Goal: Task Accomplishment & Management: Manage account settings

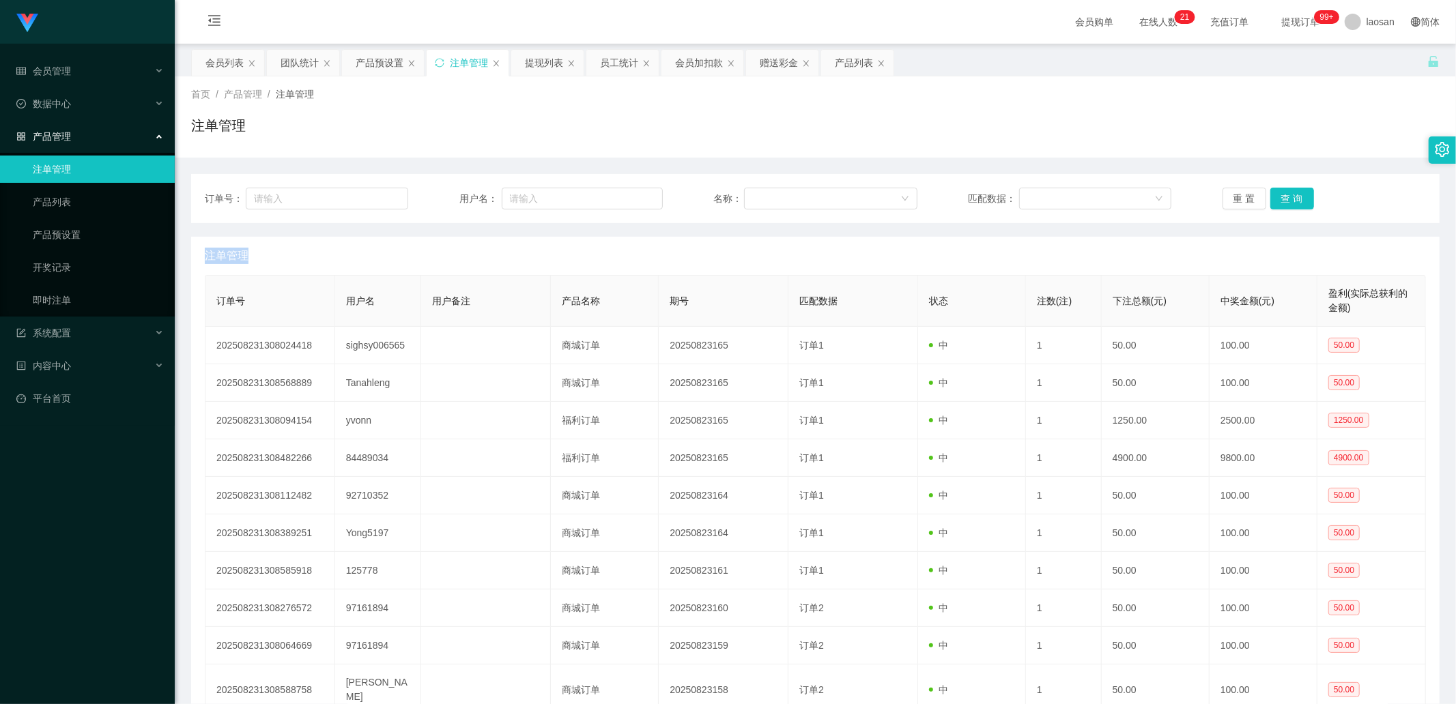
drag, startPoint x: 786, startPoint y: 66, endPoint x: 564, endPoint y: 173, distance: 245.7
click at [771, 66] on div "赠送彩金" at bounding box center [779, 63] width 38 height 26
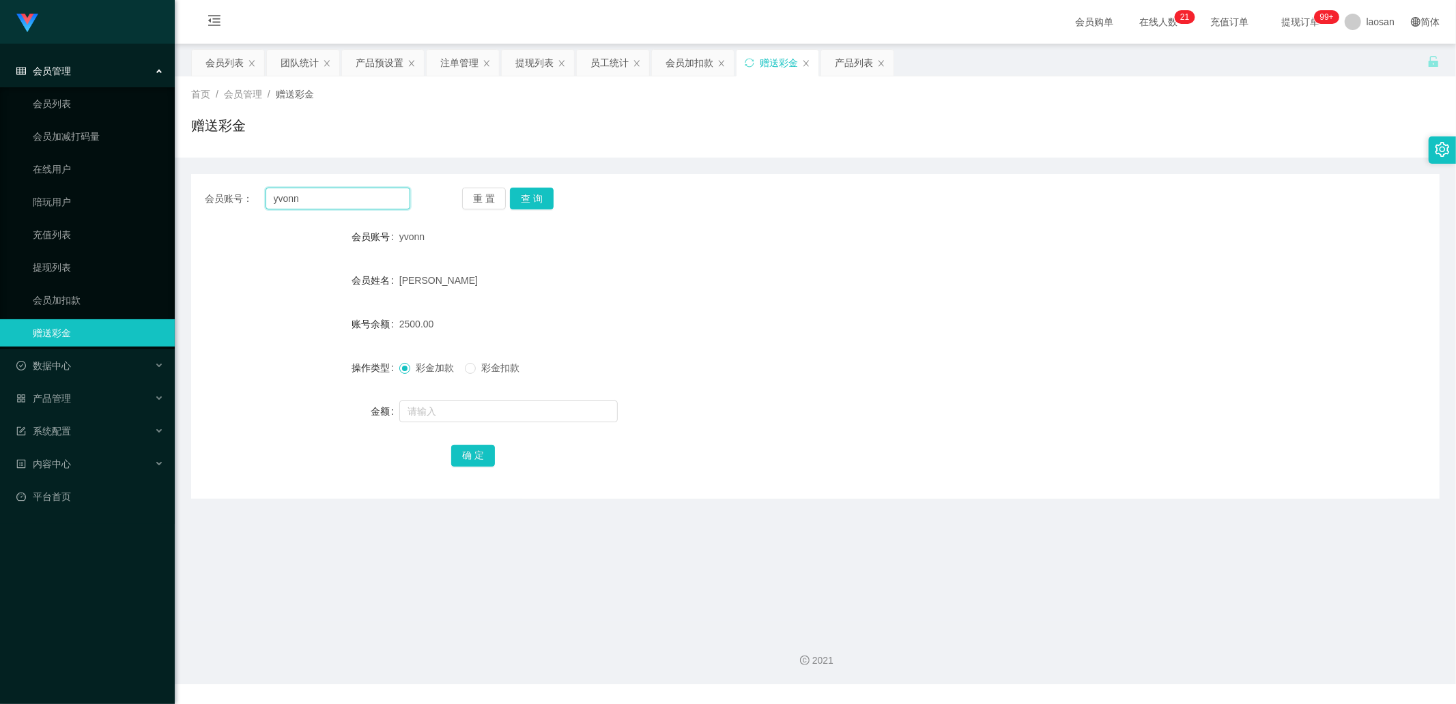
drag, startPoint x: 386, startPoint y: 201, endPoint x: 261, endPoint y: 187, distance: 126.3
click at [261, 188] on div "会员账号： [PERSON_NAME]" at bounding box center [307, 199] width 205 height 22
drag, startPoint x: 755, startPoint y: 298, endPoint x: 427, endPoint y: 232, distance: 334.2
click at [755, 238] on form "会员账号 yvonn 会员姓名 [PERSON_NAME] 账号余额 2500.00 操作类型 彩金加款 彩金扣款 金额 确 定" at bounding box center [815, 346] width 1248 height 246
drag, startPoint x: 310, startPoint y: 198, endPoint x: 217, endPoint y: 179, distance: 94.8
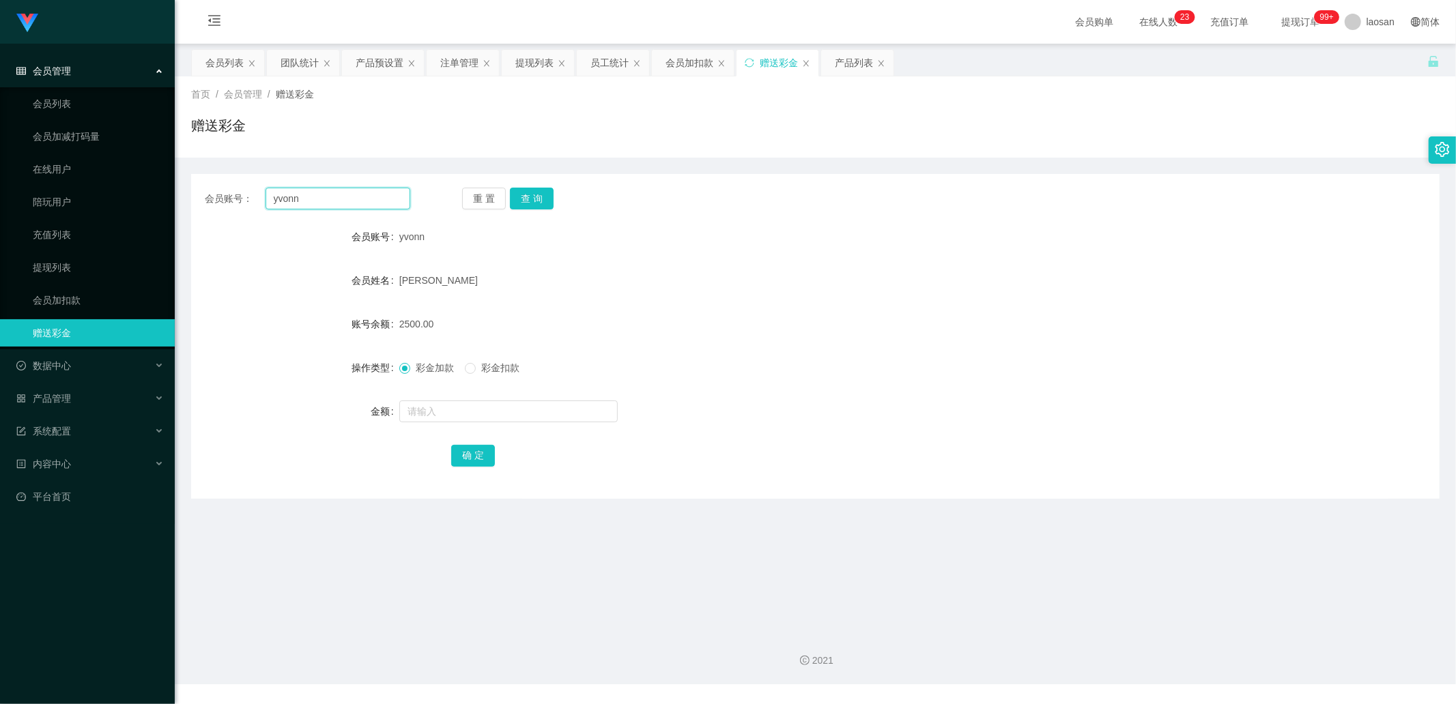
click at [217, 179] on div "会员账号： yvonn 重 置 查 询 会员账号 yvonn 会员姓名 [PERSON_NAME] 账号余额 2500.00 操作类型 彩金加款 彩金扣款 金…" at bounding box center [815, 336] width 1248 height 325
paste input "Kelvin92"
type input "Kelvin92"
click at [539, 212] on div "会员账号： Kelvin92 重 置 查 询 会员账号 yvonn 会员姓名 [PERSON_NAME] 账号余额 2500.00 操作类型 彩金加款 彩金扣…" at bounding box center [815, 336] width 1248 height 325
click at [541, 205] on button "查 询" at bounding box center [532, 199] width 44 height 22
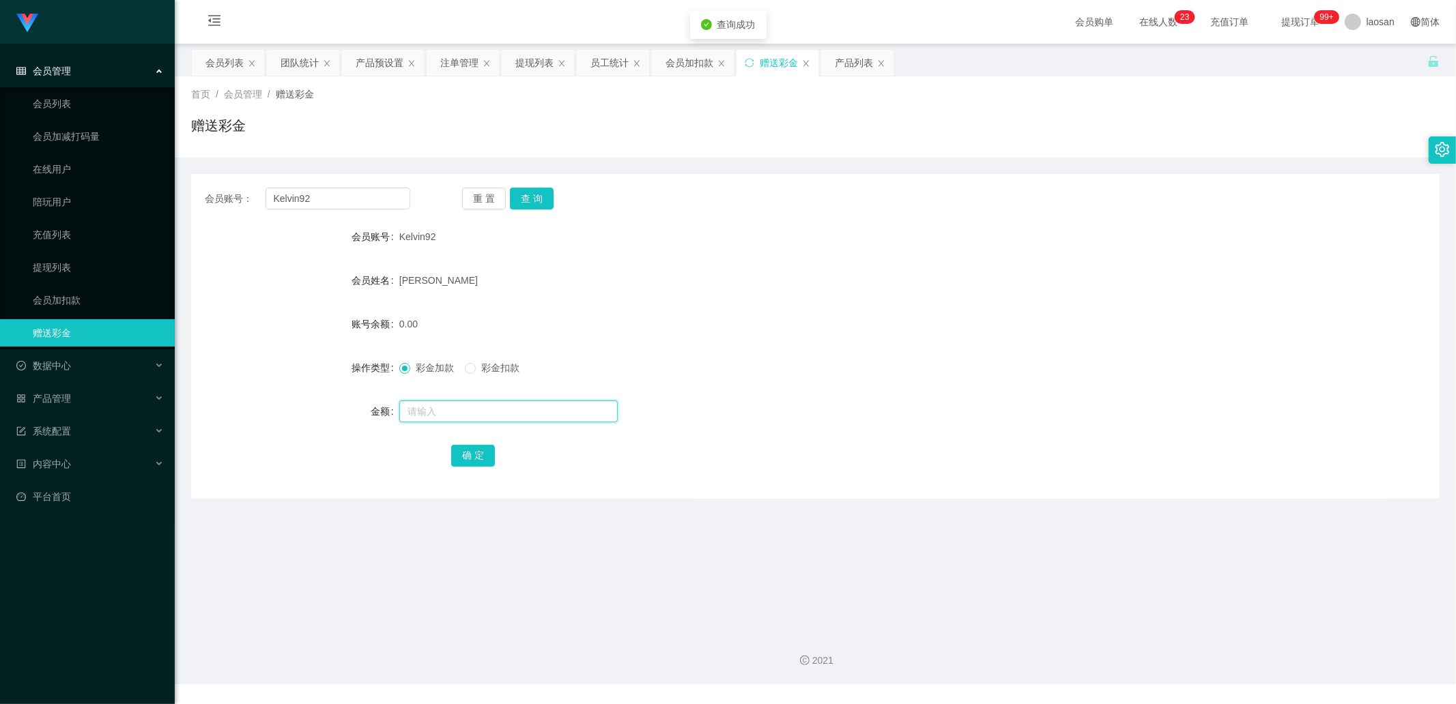
click at [442, 238] on input "text" at bounding box center [508, 412] width 218 height 22
type input "100"
click at [480, 238] on button "确 定" at bounding box center [473, 456] width 44 height 22
drag, startPoint x: 665, startPoint y: 255, endPoint x: 581, endPoint y: 192, distance: 105.2
click at [649, 238] on form "会员账号 Kelvin92 会员姓名 [PERSON_NAME] 账号余额 100.00 操作类型 彩金加款 彩金扣款 金额 确 定" at bounding box center [815, 346] width 1248 height 246
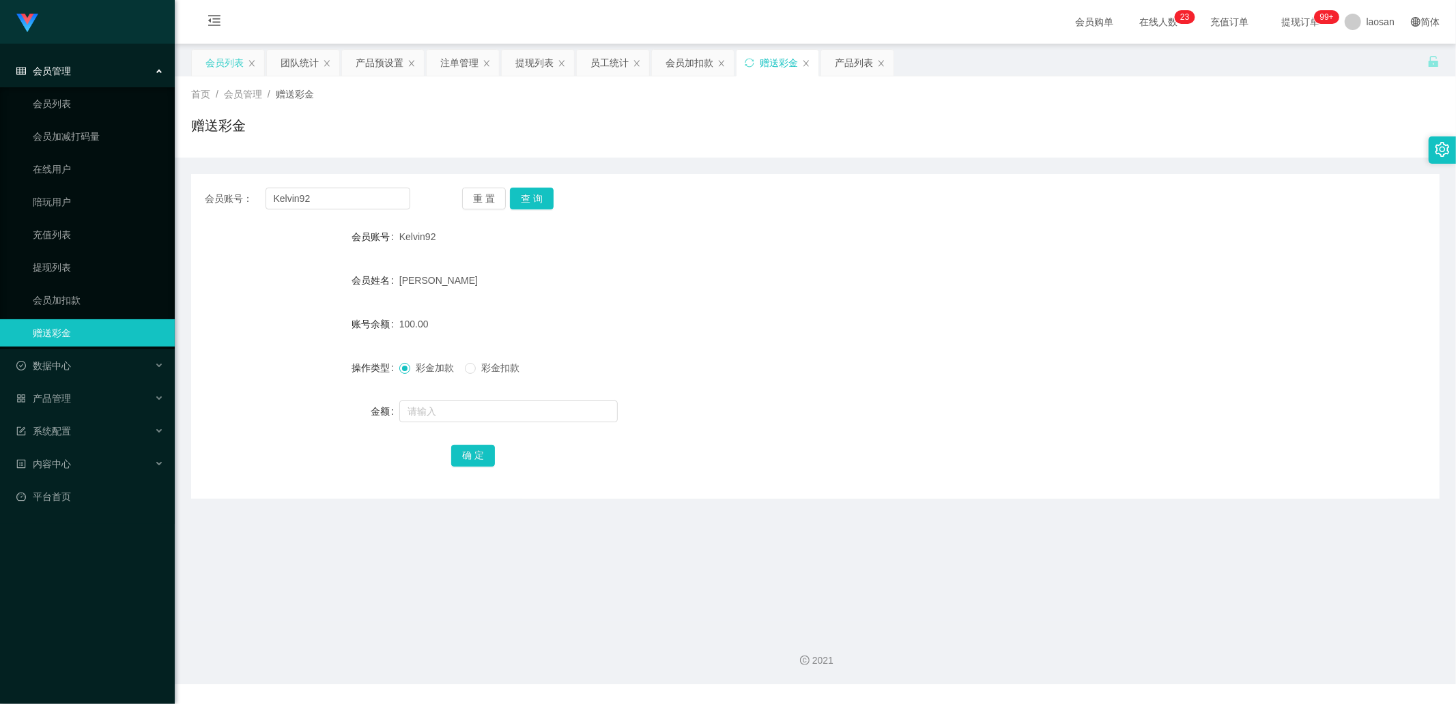
click at [217, 57] on div "会员列表" at bounding box center [224, 63] width 38 height 26
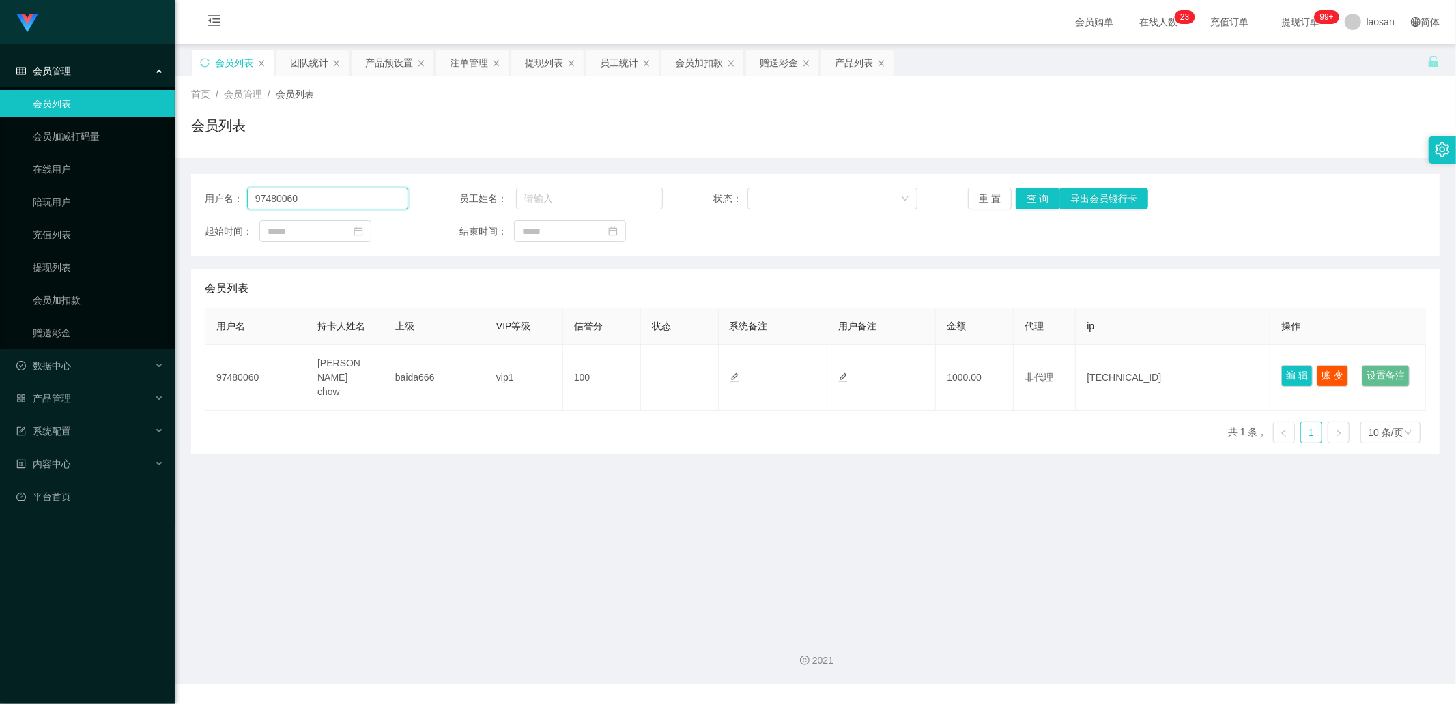
drag, startPoint x: 345, startPoint y: 196, endPoint x: 213, endPoint y: 201, distance: 131.8
click at [147, 192] on section "Jingdong工作台代理端 会员管理 会员列表 会员加减打码量 在线用户 陪玩用户 充值列表 提现列表 会员加扣款 赠送彩金 数据中心 产品管理 注单管理 …" at bounding box center [728, 342] width 1456 height 685
paste input "Kelvin92"
type input "Kelvin92"
click at [771, 198] on button "查 询" at bounding box center [1038, 199] width 44 height 22
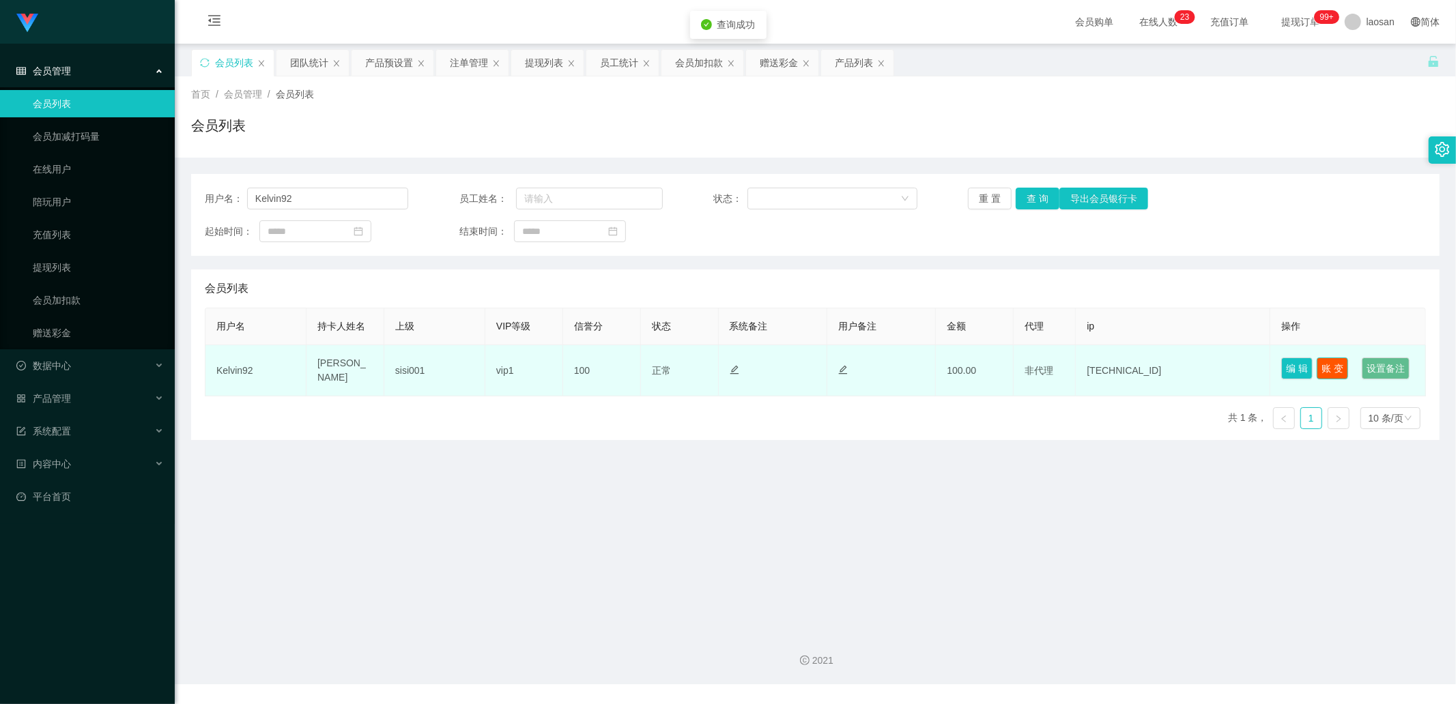
click at [771, 238] on button "账 变" at bounding box center [1331, 369] width 31 height 22
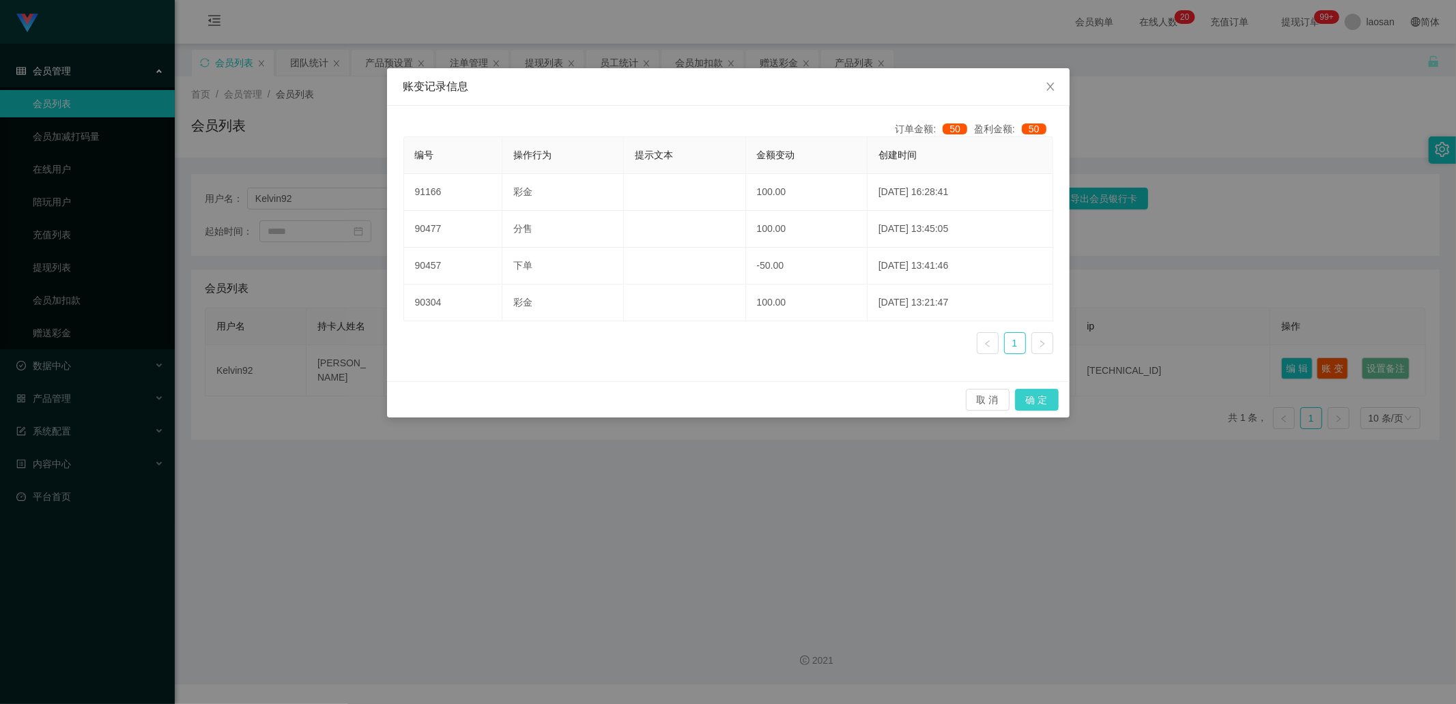
click at [771, 238] on button "确 定" at bounding box center [1037, 400] width 44 height 22
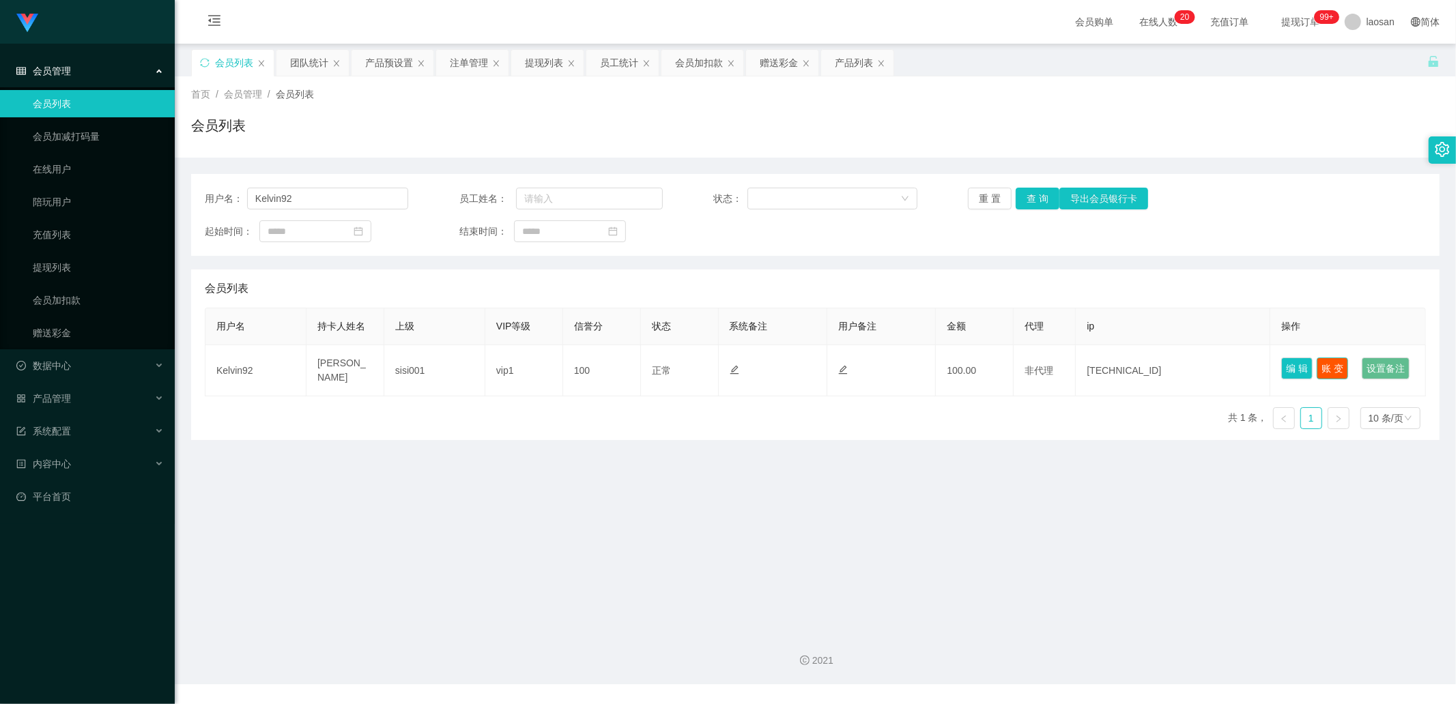
click at [771, 238] on button "账 变" at bounding box center [1331, 369] width 31 height 22
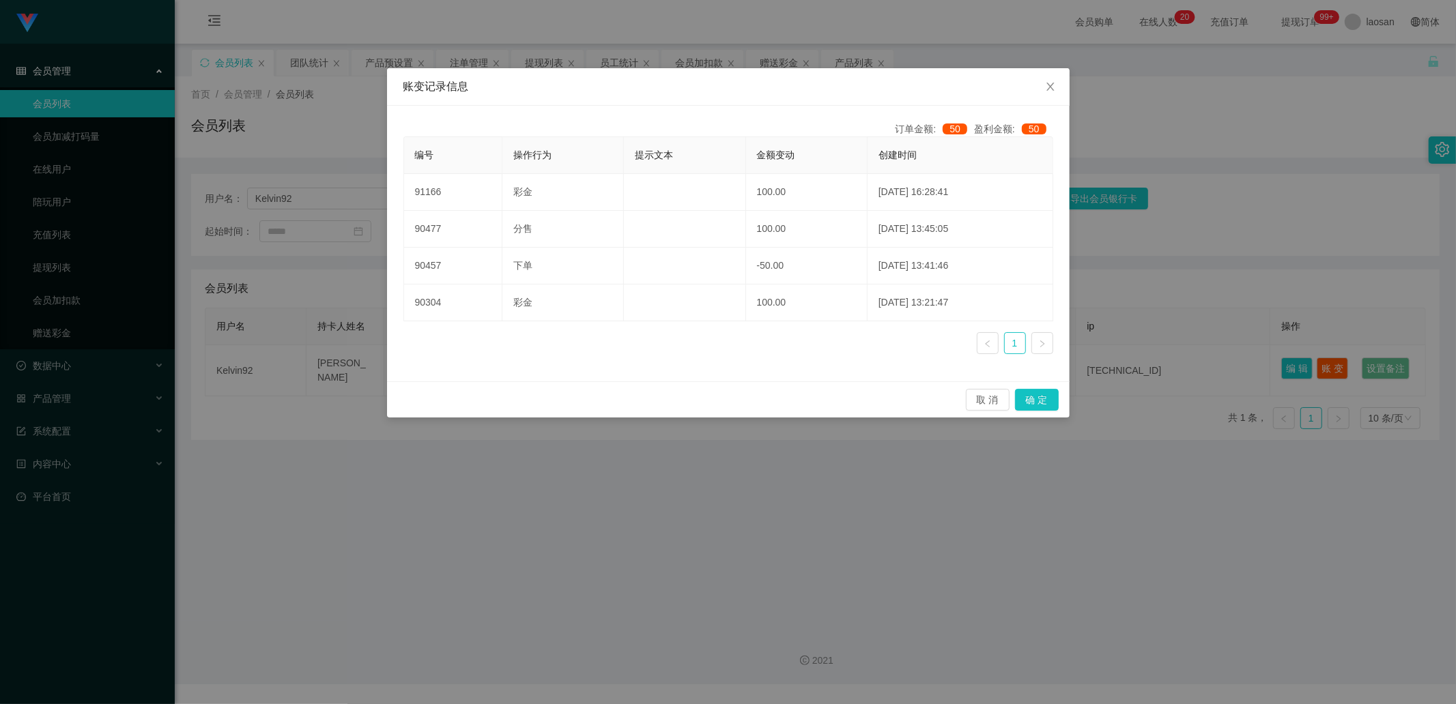
click at [726, 238] on div "账变记录信息 订单金额: 50 盈利金额: 50 编号 操作行为 提示文本 金额变动 创建时间 91166 彩金 100.00 [DATE] 16:28:41…" at bounding box center [728, 352] width 1456 height 704
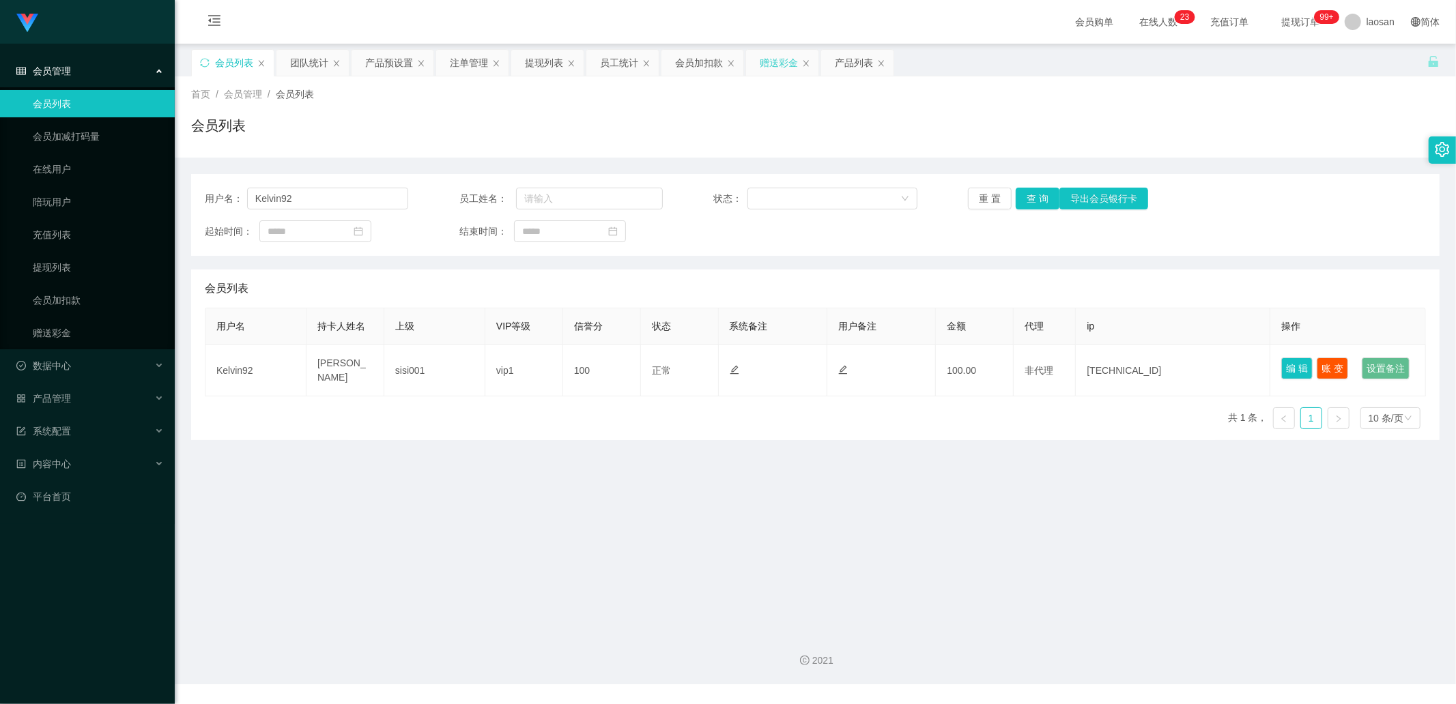
click at [769, 57] on div "赠送彩金" at bounding box center [779, 63] width 38 height 26
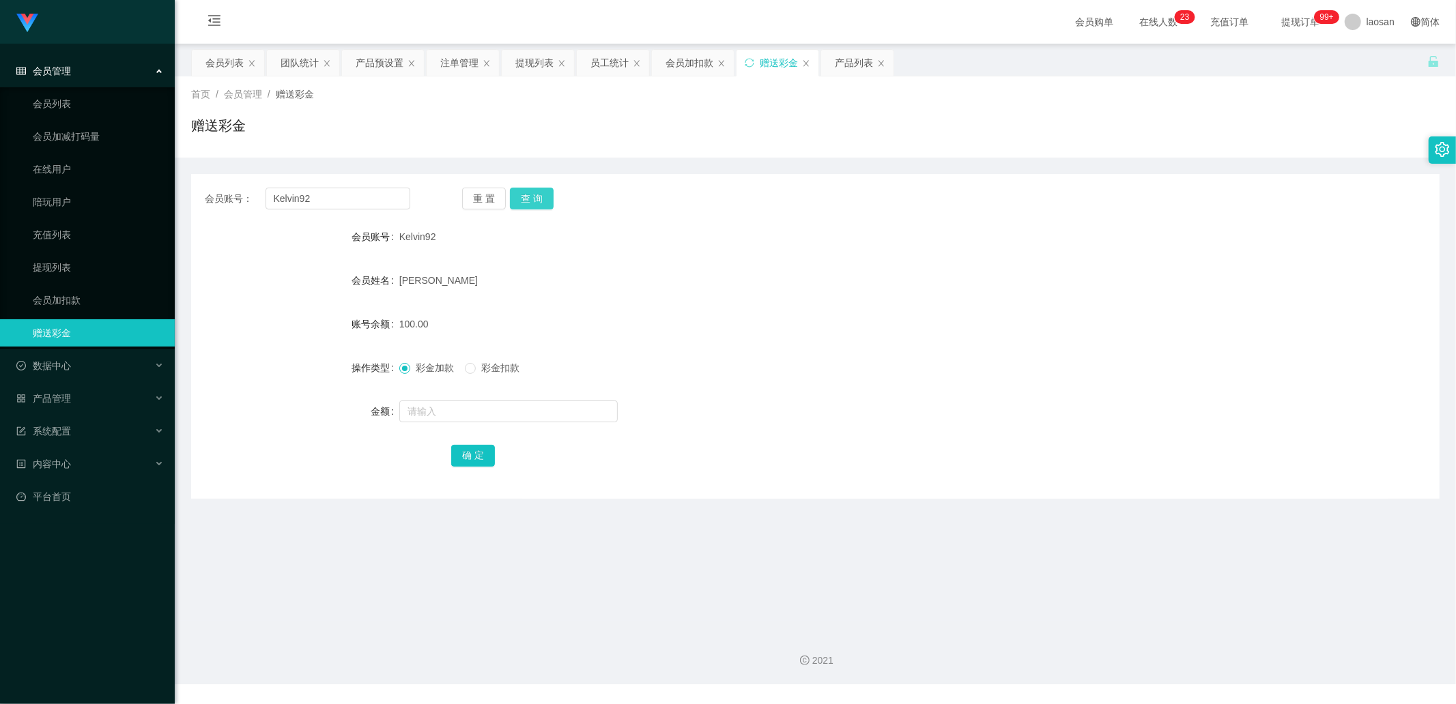
click at [538, 203] on button "查 询" at bounding box center [532, 199] width 44 height 22
click at [513, 58] on div "提现列表" at bounding box center [538, 63] width 72 height 26
click at [542, 56] on div "提现列表" at bounding box center [534, 63] width 38 height 26
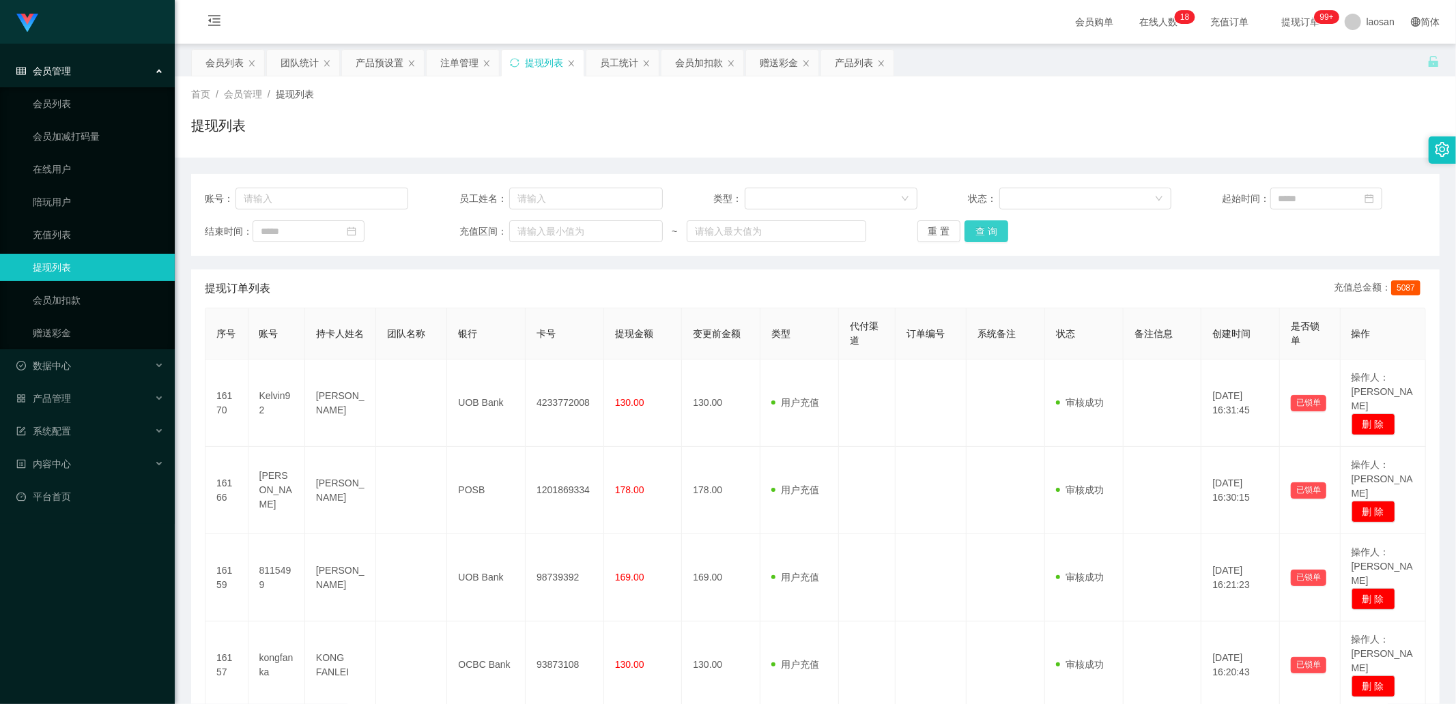
click at [771, 228] on button "查 询" at bounding box center [986, 231] width 44 height 22
click at [771, 228] on div "重 置 查 询" at bounding box center [1018, 231] width 203 height 22
click at [771, 228] on button "查 询" at bounding box center [986, 231] width 44 height 22
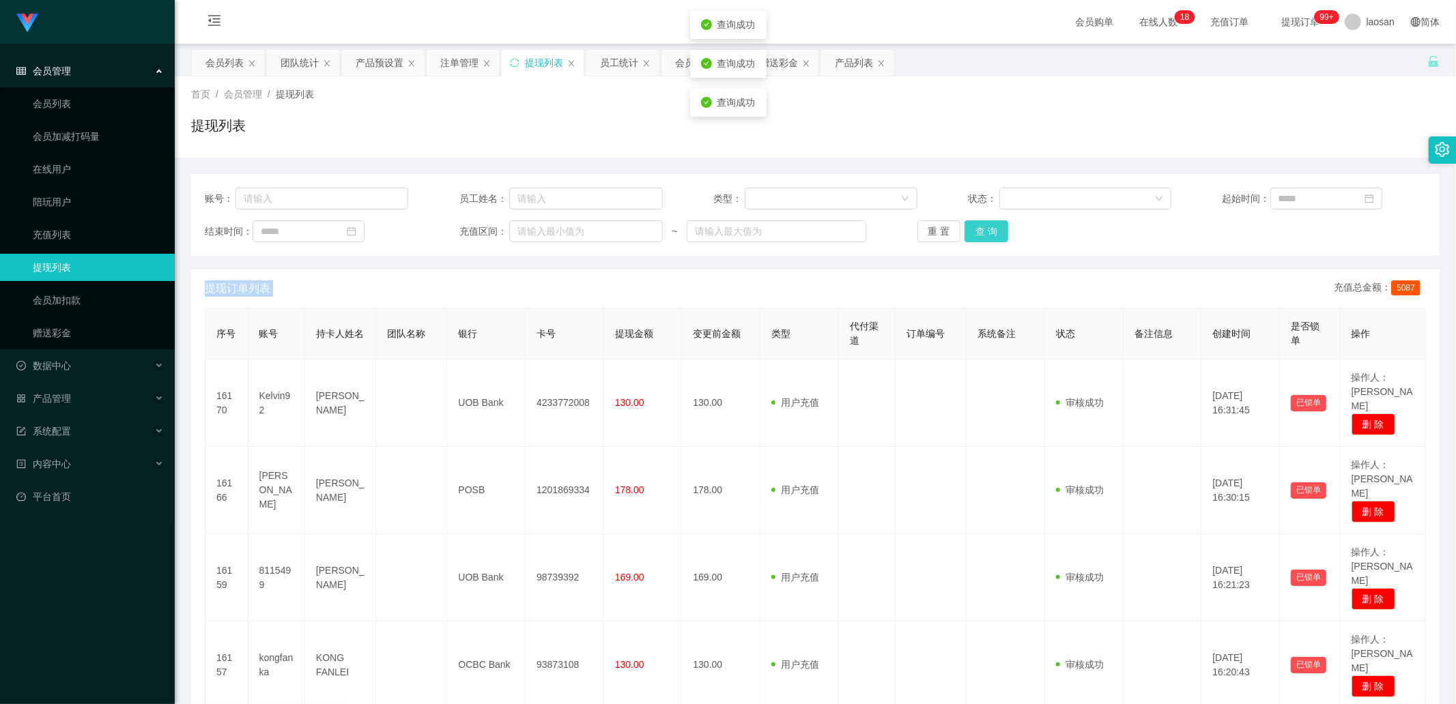
click at [771, 228] on div "重 置 查 询" at bounding box center [1018, 231] width 203 height 22
drag, startPoint x: 975, startPoint y: 228, endPoint x: 666, endPoint y: 242, distance: 308.8
click at [771, 228] on button "查 询" at bounding box center [986, 231] width 44 height 22
click at [108, 238] on link "提现列表" at bounding box center [98, 267] width 131 height 27
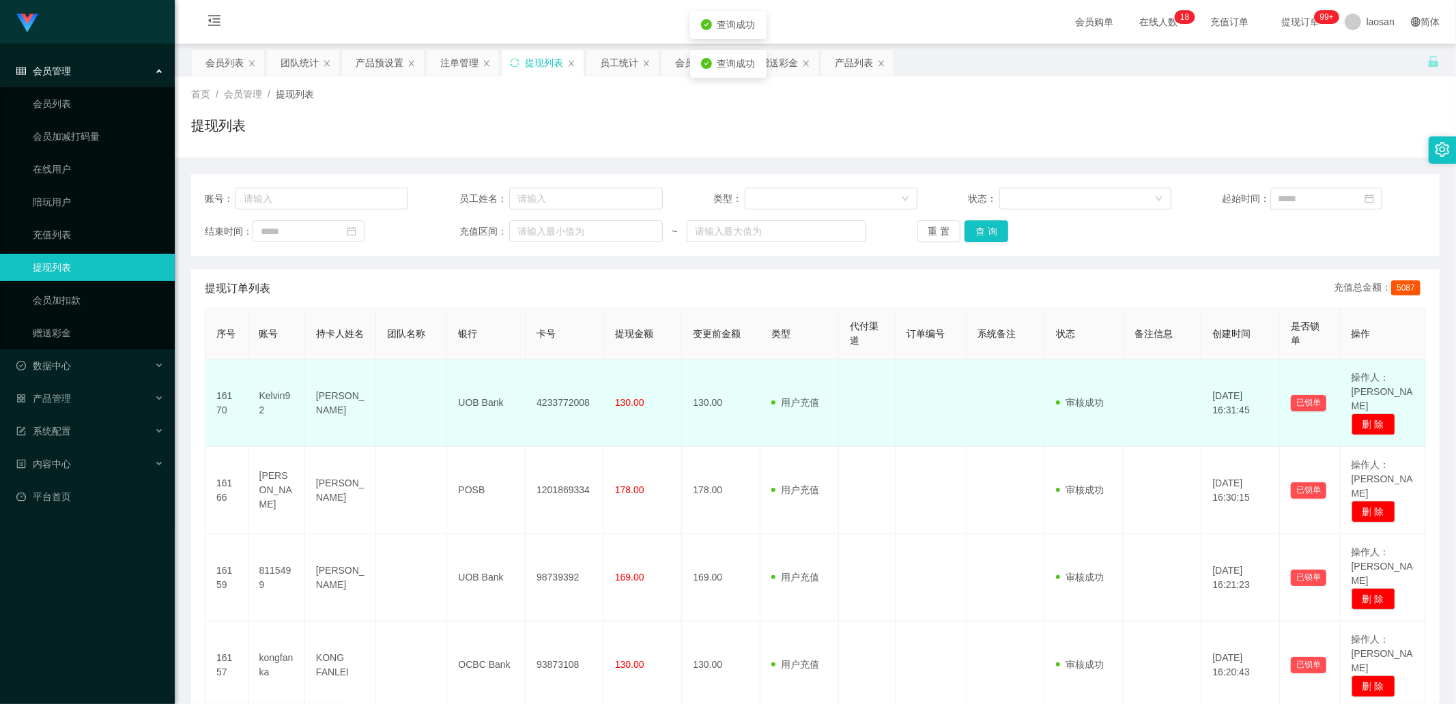
click at [768, 238] on td "用户充值 人工扣款" at bounding box center [799, 403] width 78 height 87
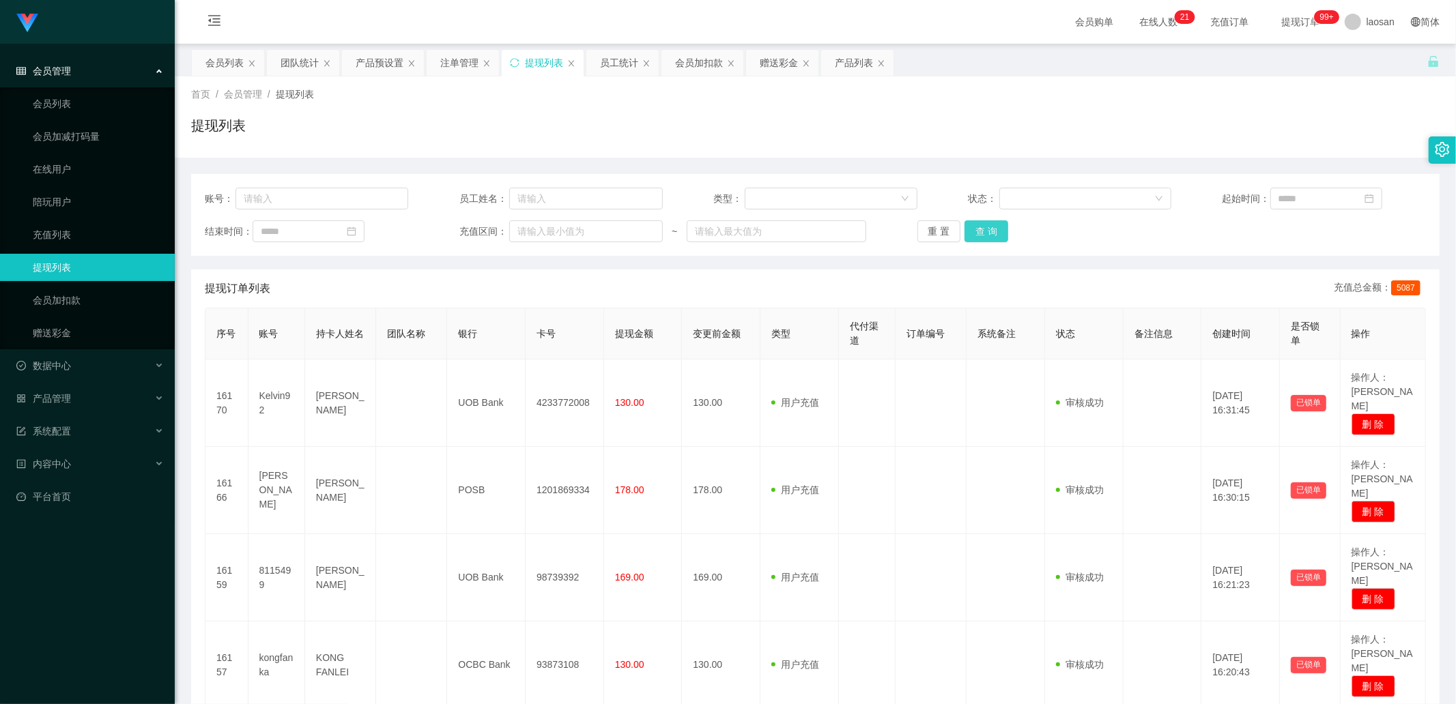
click at [771, 233] on button "查 询" at bounding box center [986, 231] width 44 height 22
click at [771, 233] on div "重 置 查 询" at bounding box center [1018, 231] width 203 height 22
click at [771, 233] on button "查 询" at bounding box center [986, 231] width 44 height 22
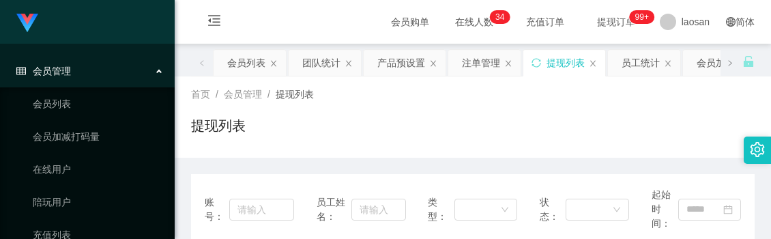
click at [461, 136] on div "提现列表" at bounding box center [473, 130] width 564 height 31
